Goal: Task Accomplishment & Management: Complete application form

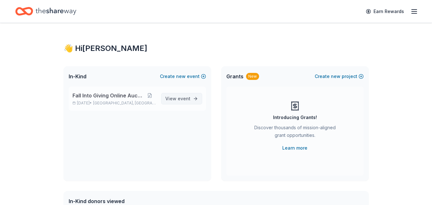
click at [187, 100] on span "event" at bounding box center [184, 98] width 13 height 5
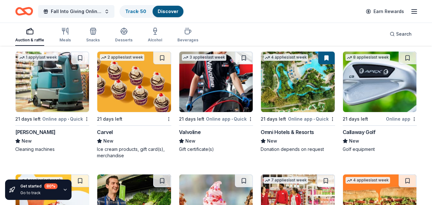
scroll to position [2338, 0]
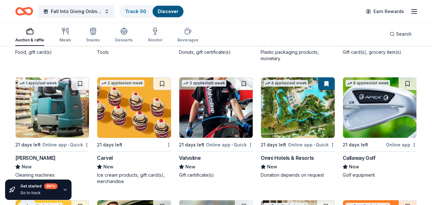
click at [325, 82] on button at bounding box center [326, 83] width 17 height 13
click at [323, 87] on button at bounding box center [326, 83] width 17 height 13
click at [292, 116] on img at bounding box center [297, 107] width 73 height 60
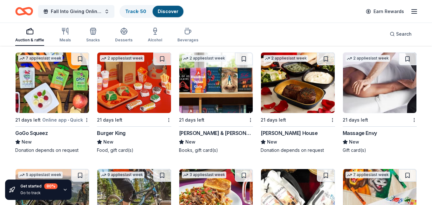
scroll to position [2931, 0]
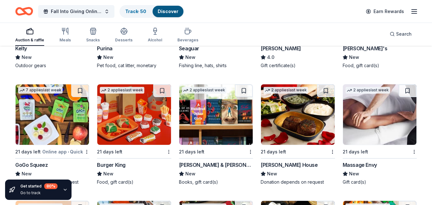
click at [297, 119] on img at bounding box center [297, 114] width 73 height 60
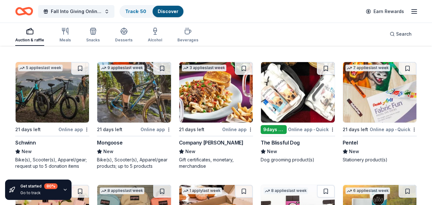
scroll to position [3090, 0]
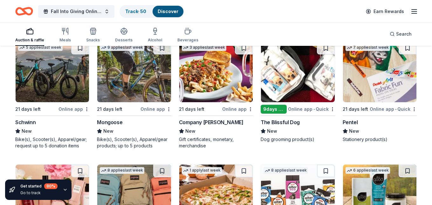
click at [50, 75] on img at bounding box center [52, 72] width 73 height 60
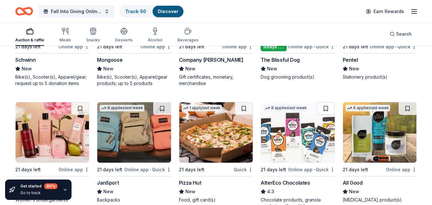
scroll to position [3185, 0]
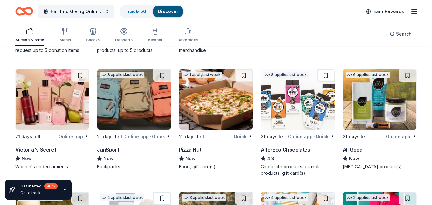
click at [126, 103] on img at bounding box center [133, 99] width 73 height 60
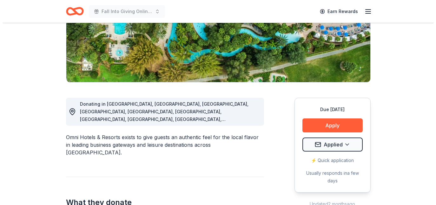
scroll to position [127, 0]
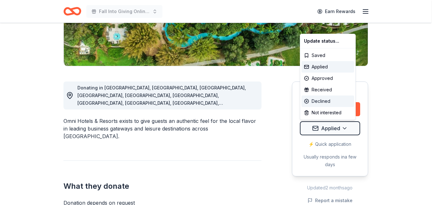
click at [317, 97] on div "Declined" at bounding box center [328, 100] width 53 height 11
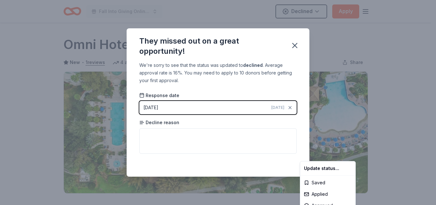
click at [196, 137] on html "Fall Into Giving Online Auction Declined Apply Due [DATE] Share Omni Hotels & R…" at bounding box center [218, 102] width 436 height 205
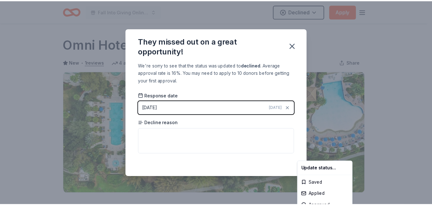
scroll to position [153, 0]
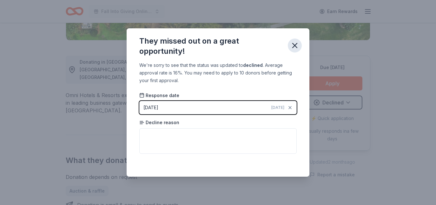
click at [296, 45] on icon "button" at bounding box center [295, 45] width 9 height 9
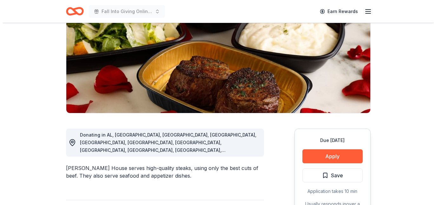
scroll to position [95, 0]
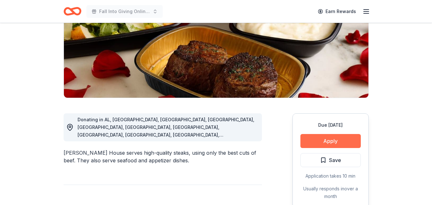
click at [339, 137] on button "Apply" at bounding box center [330, 141] width 60 height 14
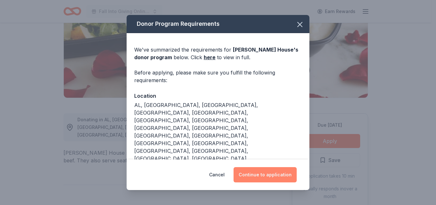
click at [266, 172] on button "Continue to application" at bounding box center [265, 174] width 63 height 15
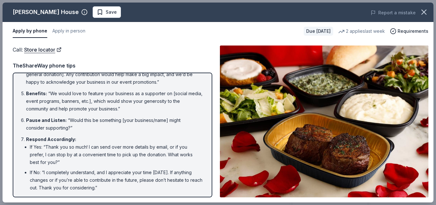
scroll to position [122, 0]
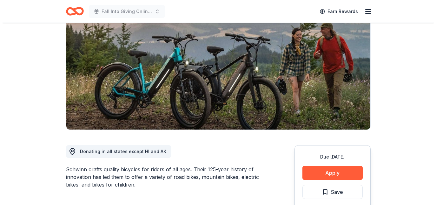
scroll to position [95, 0]
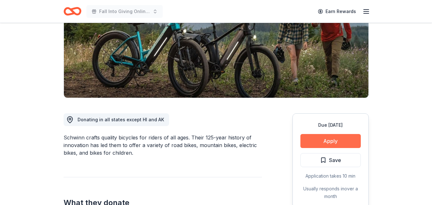
click at [328, 140] on button "Apply" at bounding box center [330, 141] width 60 height 14
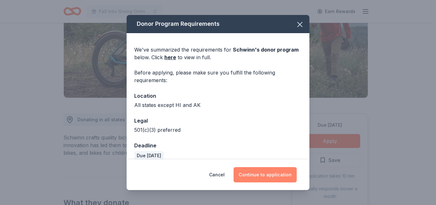
click at [269, 172] on button "Continue to application" at bounding box center [265, 174] width 63 height 15
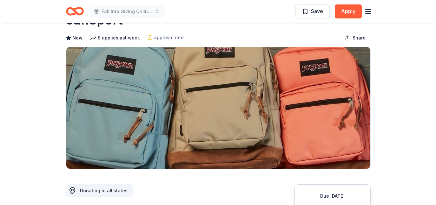
scroll to position [64, 0]
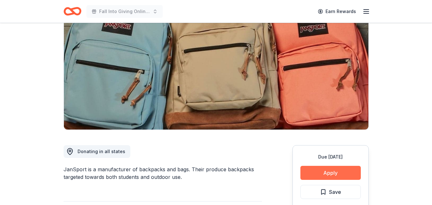
click at [328, 166] on button "Apply" at bounding box center [330, 172] width 60 height 14
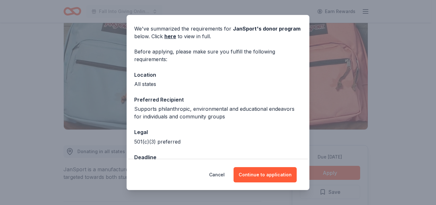
scroll to position [41, 0]
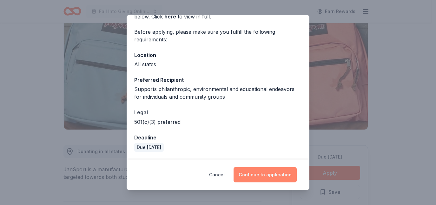
click at [267, 171] on button "Continue to application" at bounding box center [265, 174] width 63 height 15
